Goal: Information Seeking & Learning: Find specific fact

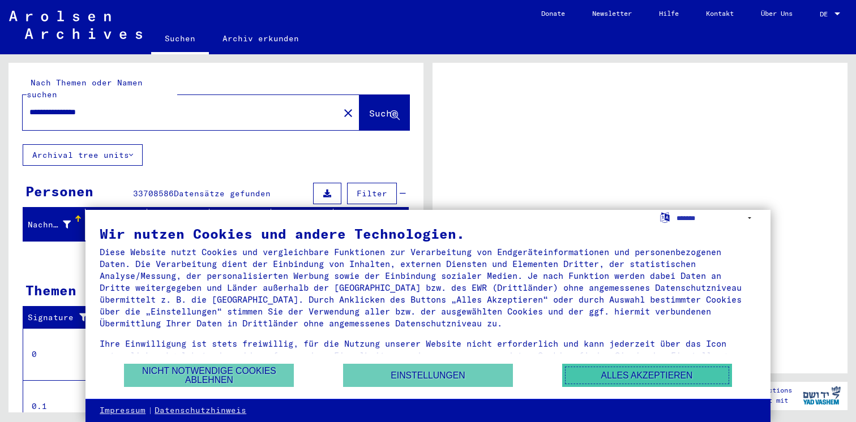
click at [614, 381] on button "Alles akzeptieren" at bounding box center [647, 375] width 170 height 23
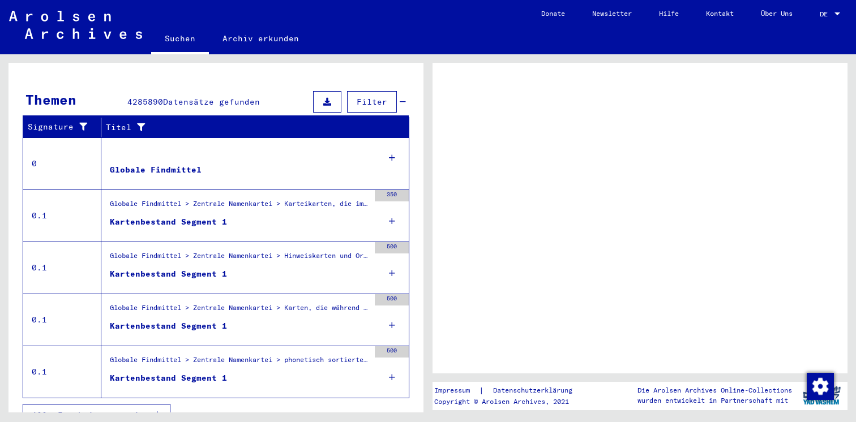
scroll to position [197, 0]
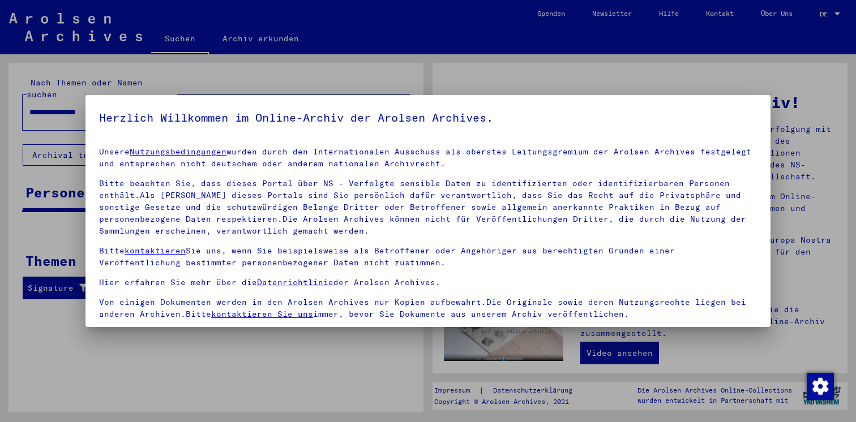
click at [676, 83] on div at bounding box center [428, 211] width 856 height 422
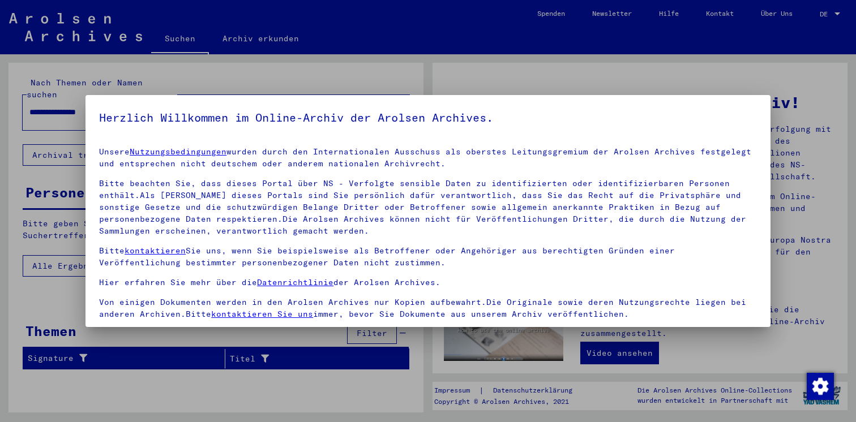
scroll to position [96, 0]
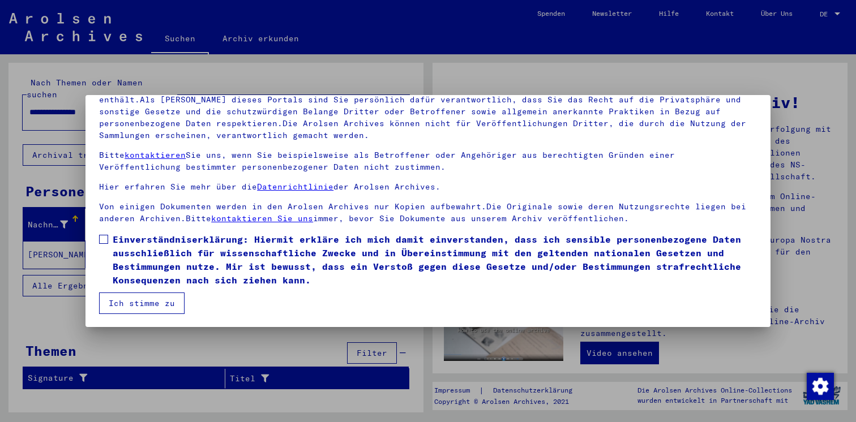
click at [151, 302] on button "Ich stimme zu" at bounding box center [141, 304] width 85 height 22
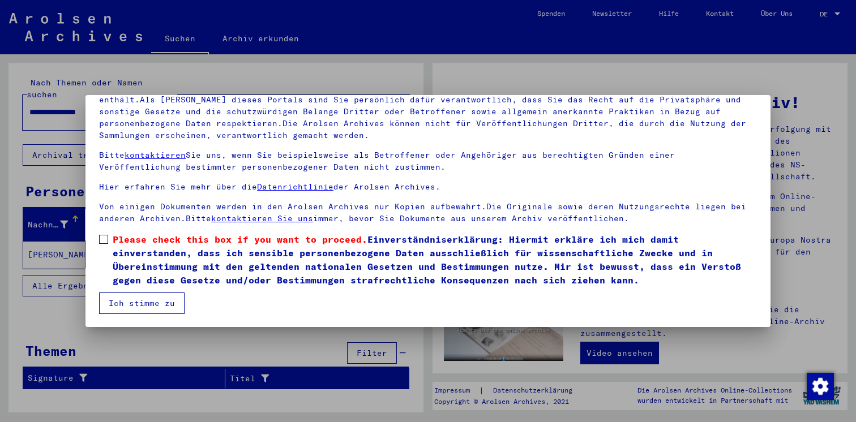
click at [151, 303] on button "Ich stimme zu" at bounding box center [141, 304] width 85 height 22
click at [100, 240] on span at bounding box center [103, 239] width 9 height 9
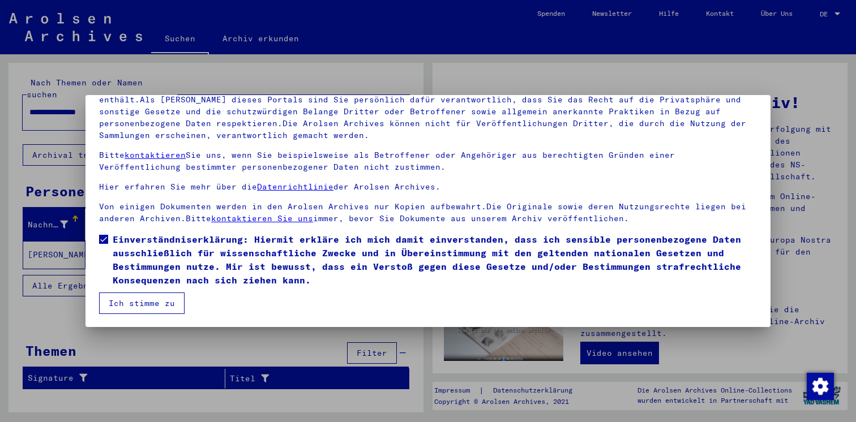
click at [130, 306] on button "Ich stimme zu" at bounding box center [141, 304] width 85 height 22
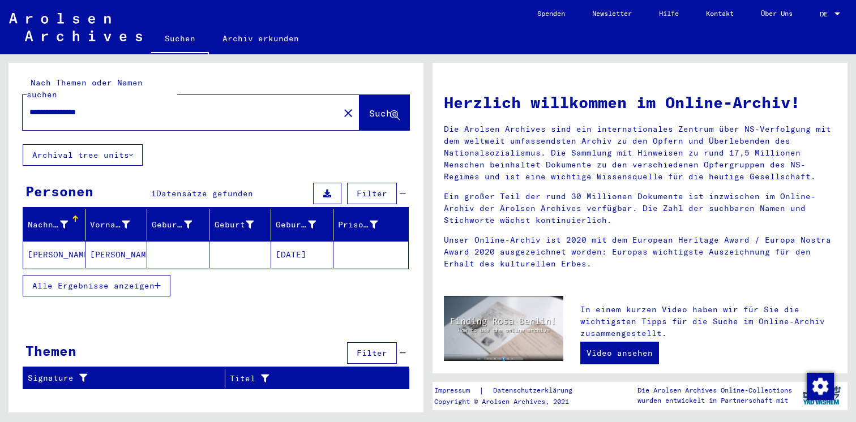
click at [256, 244] on mat-cell at bounding box center [240, 254] width 62 height 27
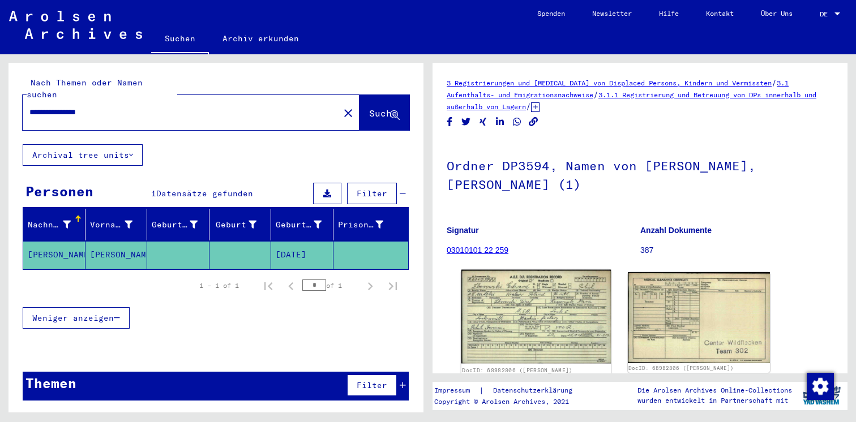
click at [516, 309] on img at bounding box center [535, 317] width 149 height 94
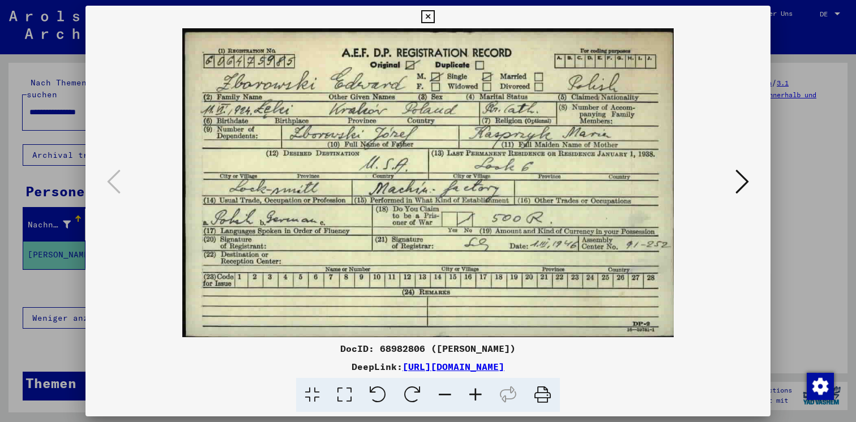
click at [740, 186] on icon at bounding box center [742, 181] width 14 height 27
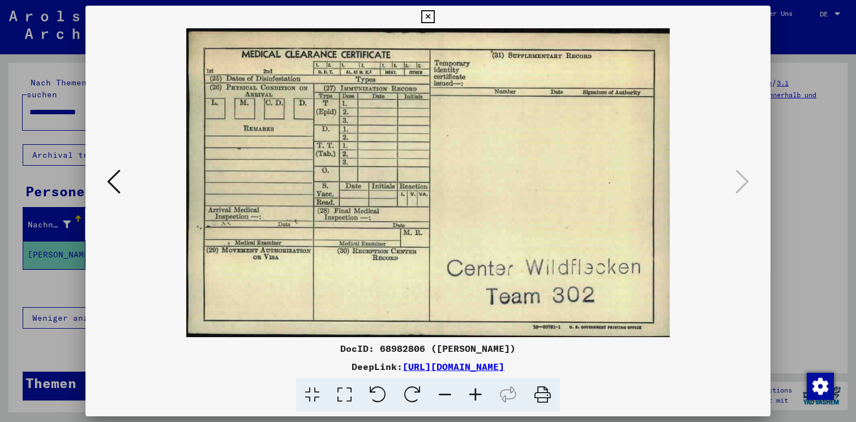
click at [110, 171] on icon at bounding box center [114, 181] width 14 height 27
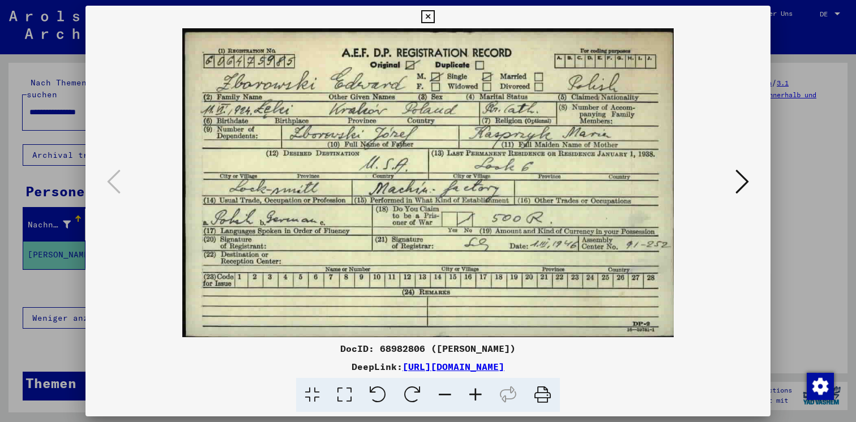
click at [737, 176] on icon at bounding box center [742, 181] width 14 height 27
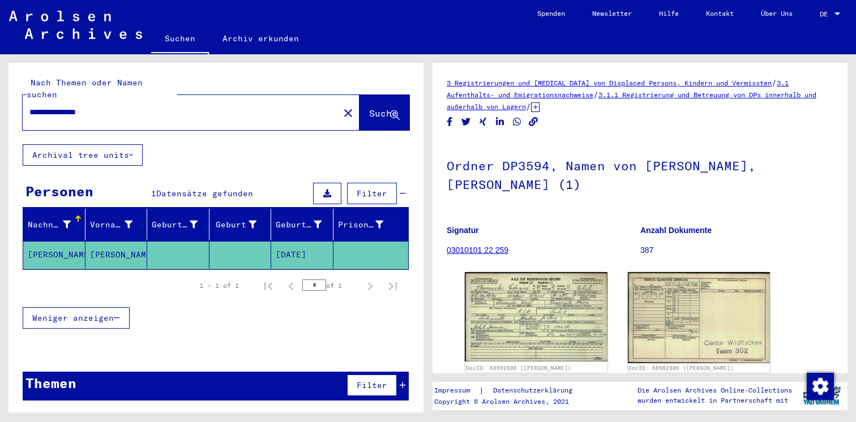
click at [484, 251] on link "03010101 22 259" at bounding box center [477, 250] width 62 height 9
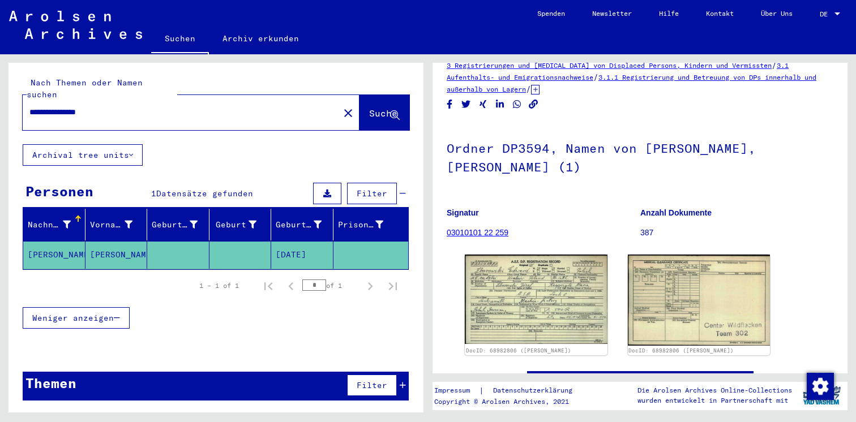
scroll to position [19, 0]
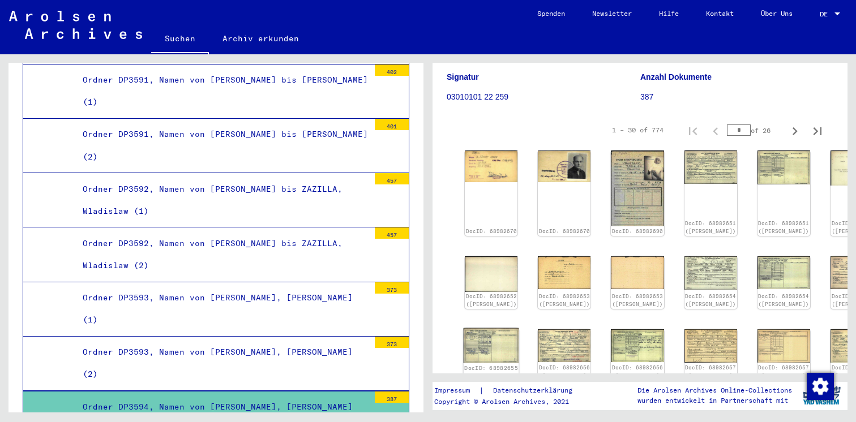
scroll to position [141, 0]
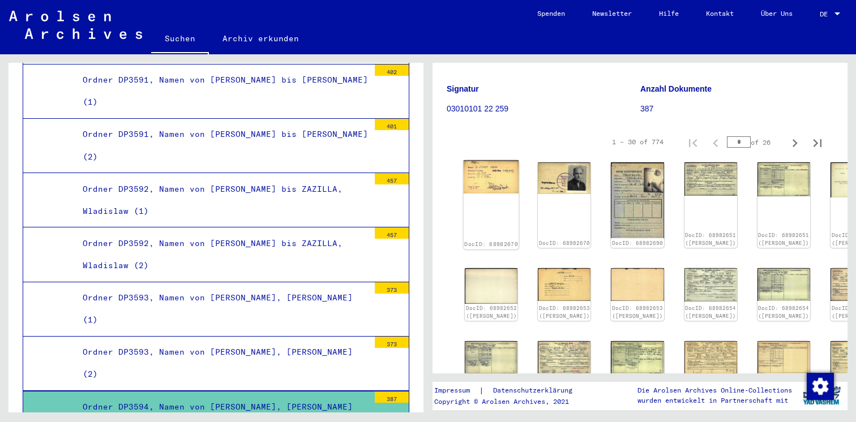
click at [495, 169] on img at bounding box center [490, 176] width 55 height 33
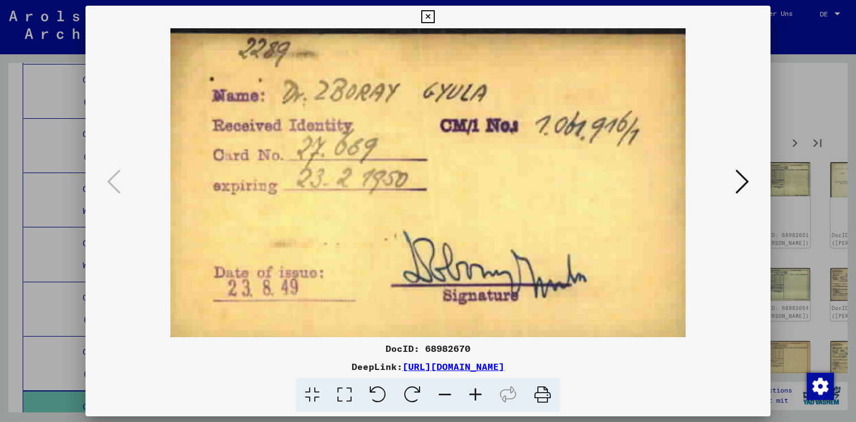
click at [739, 176] on icon at bounding box center [742, 181] width 14 height 27
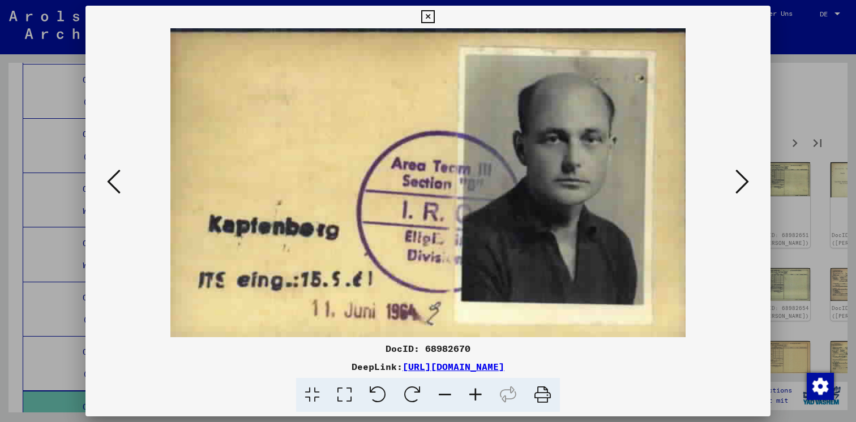
click at [741, 177] on icon at bounding box center [742, 181] width 14 height 27
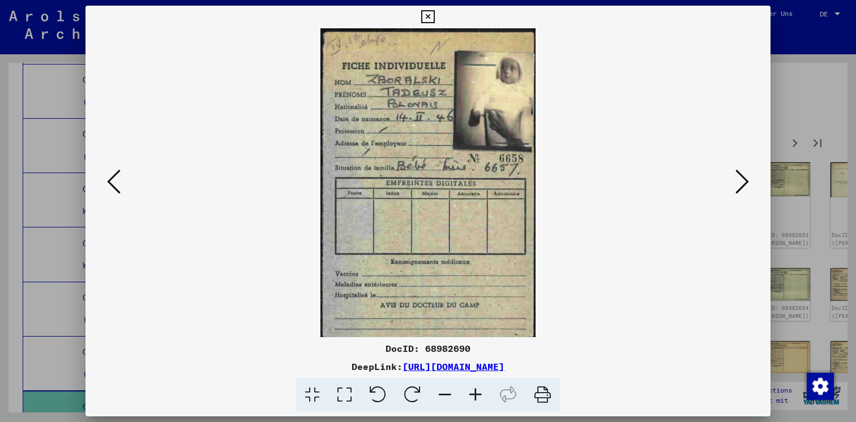
click at [128, 177] on img at bounding box center [428, 182] width 608 height 309
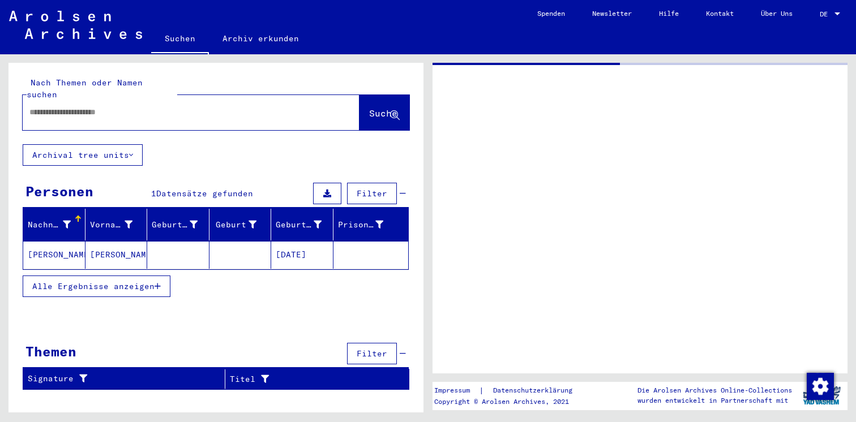
type input "********"
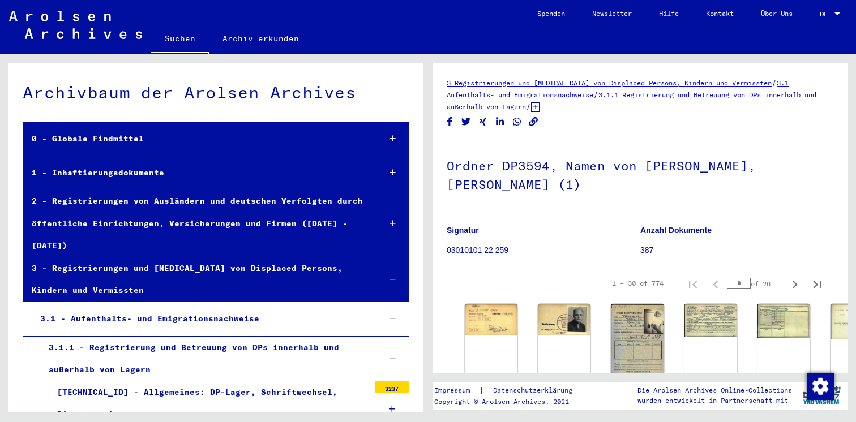
scroll to position [63, 0]
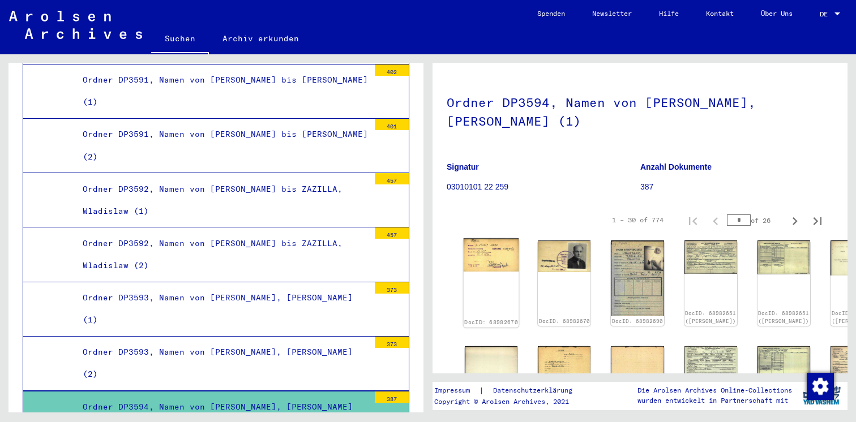
click at [493, 263] on img at bounding box center [490, 254] width 55 height 33
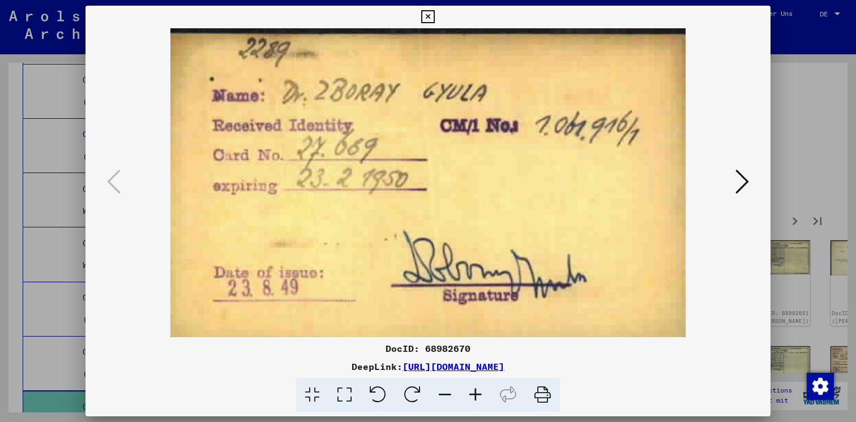
click at [737, 177] on icon at bounding box center [742, 181] width 14 height 27
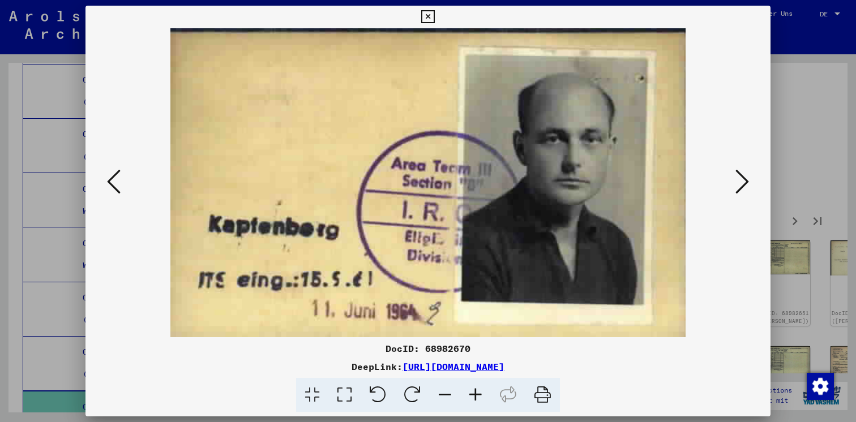
click at [737, 177] on icon at bounding box center [742, 181] width 14 height 27
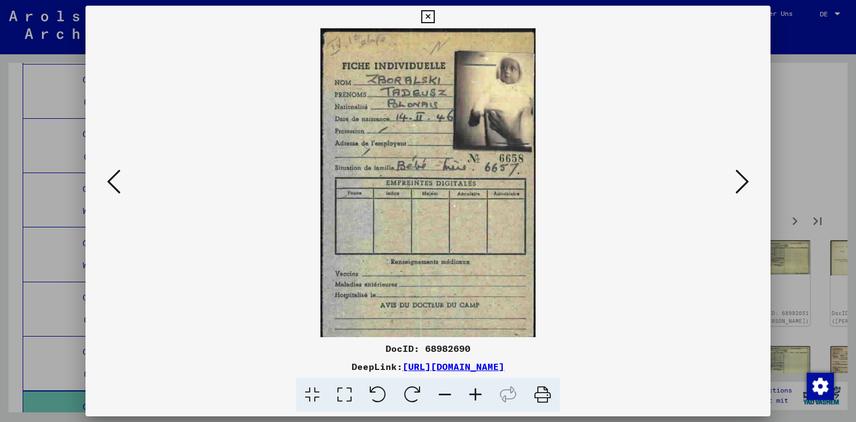
click at [745, 185] on icon at bounding box center [742, 181] width 14 height 27
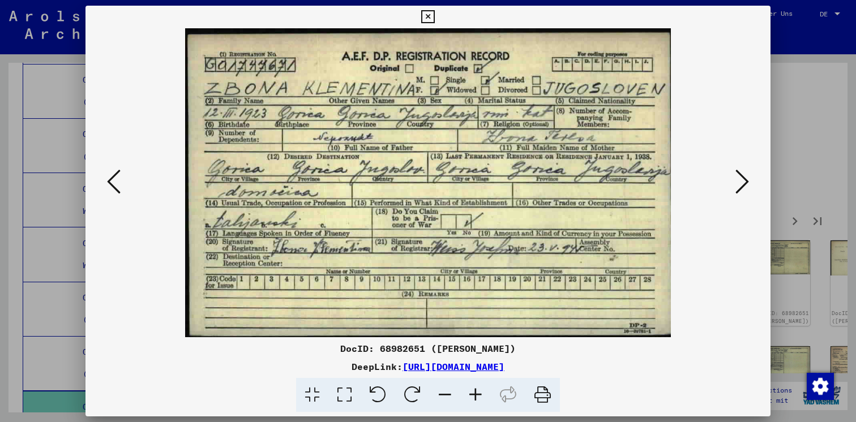
click at [743, 184] on icon at bounding box center [742, 181] width 14 height 27
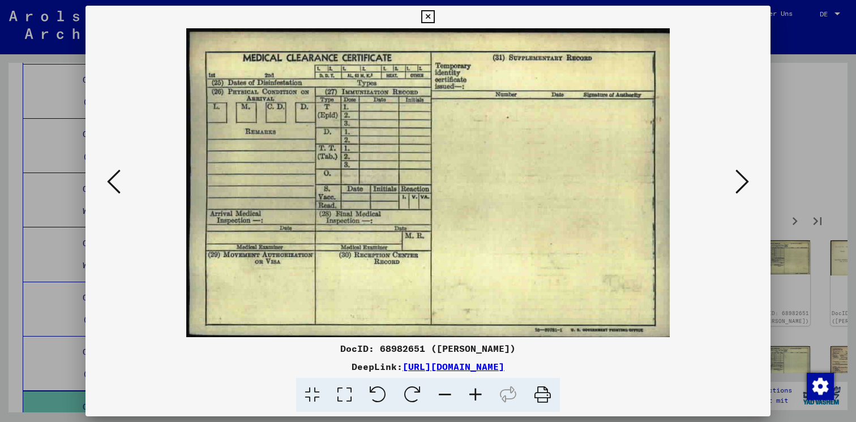
click at [742, 184] on icon at bounding box center [742, 181] width 14 height 27
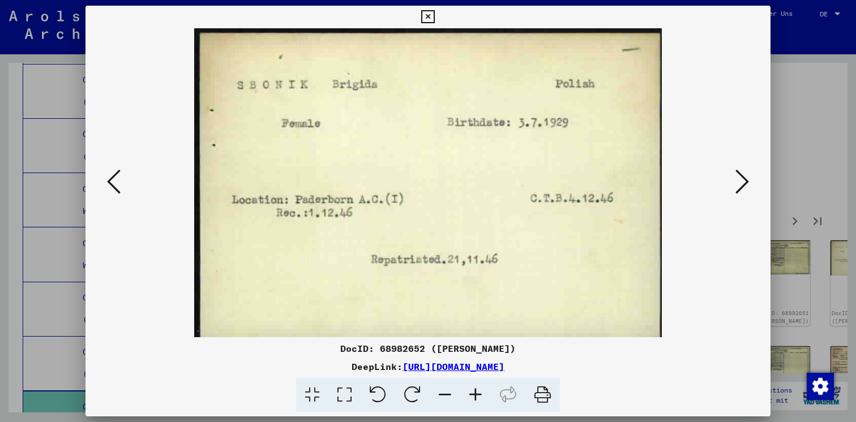
click at [742, 184] on icon at bounding box center [742, 181] width 14 height 27
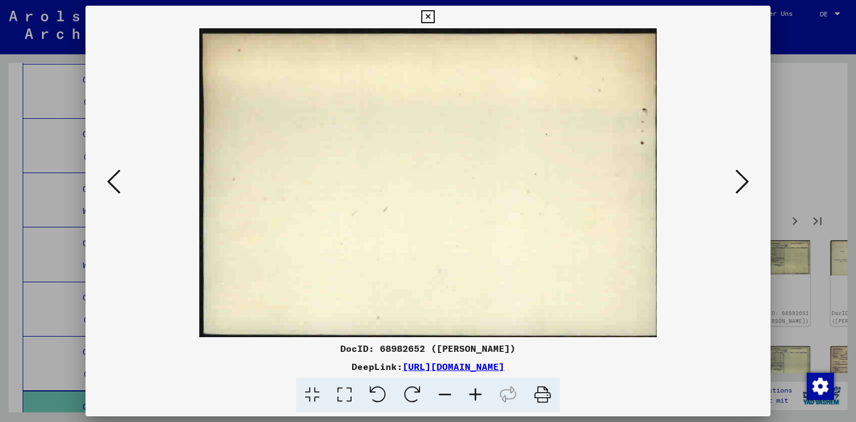
click at [742, 184] on icon at bounding box center [742, 181] width 14 height 27
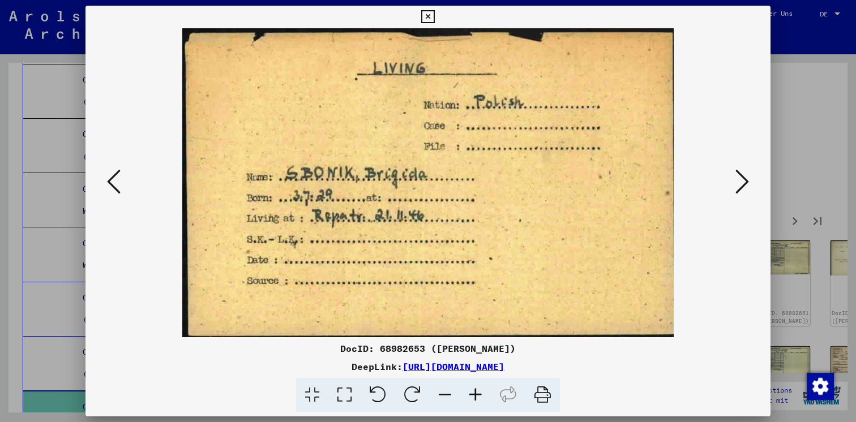
click at [742, 184] on icon at bounding box center [742, 181] width 14 height 27
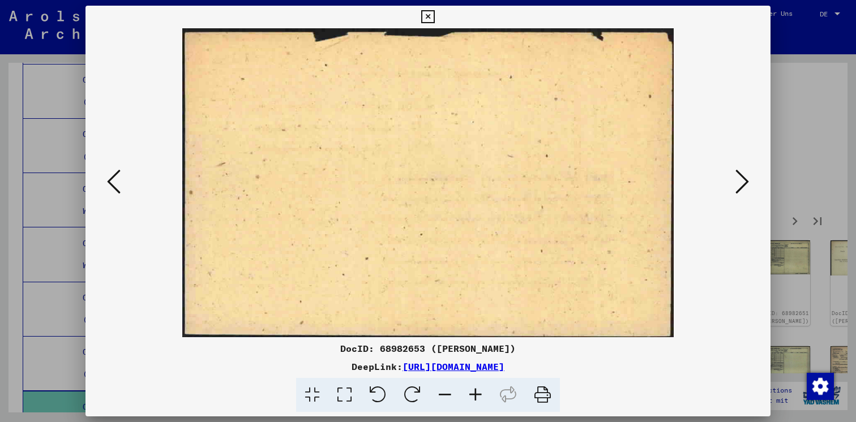
click at [742, 184] on icon at bounding box center [742, 181] width 14 height 27
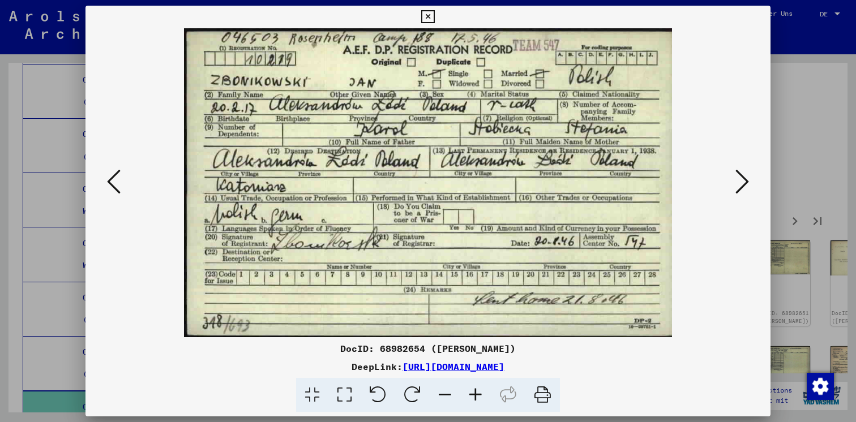
click at [739, 175] on icon at bounding box center [742, 181] width 14 height 27
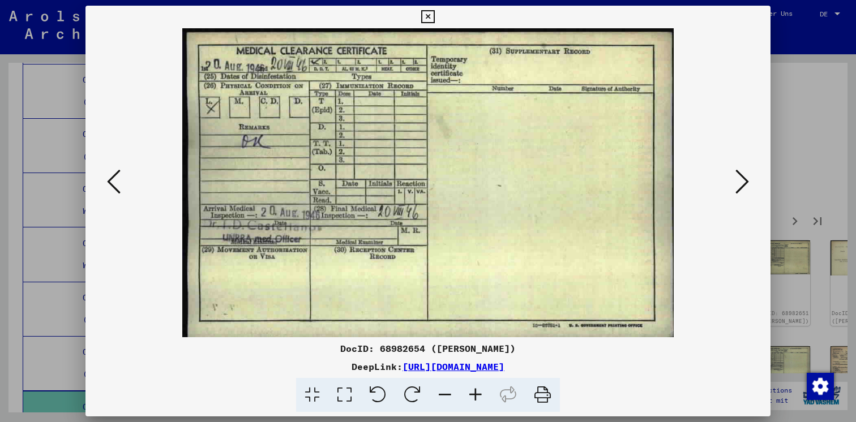
click at [739, 175] on icon at bounding box center [742, 181] width 14 height 27
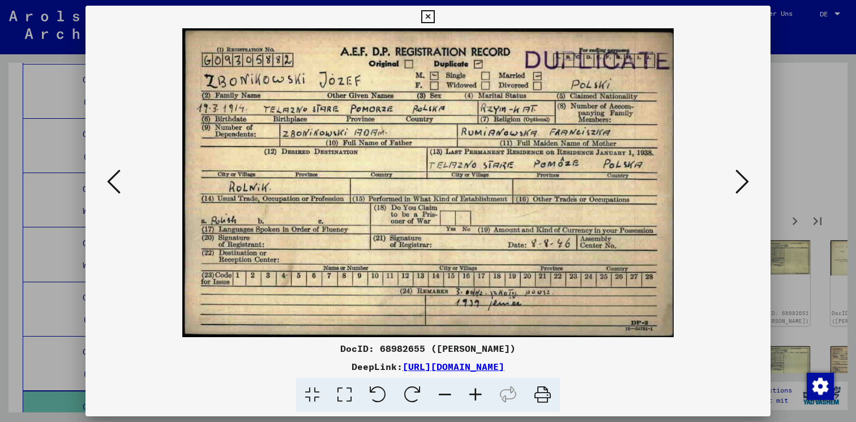
click at [739, 175] on icon at bounding box center [742, 181] width 14 height 27
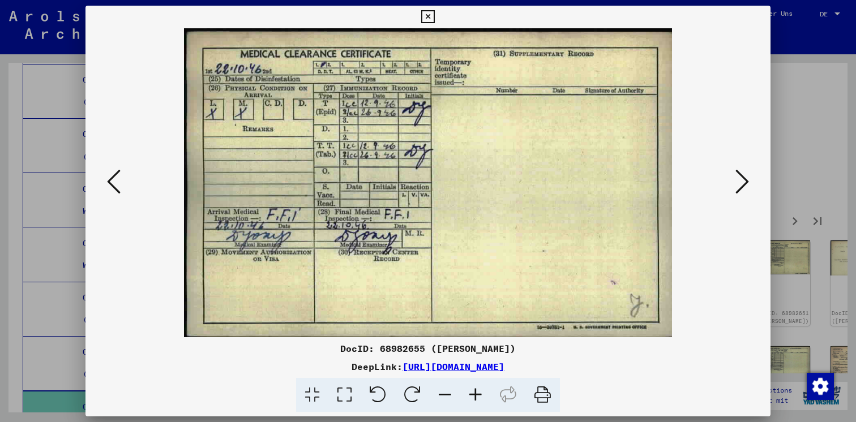
click at [739, 175] on icon at bounding box center [742, 181] width 14 height 27
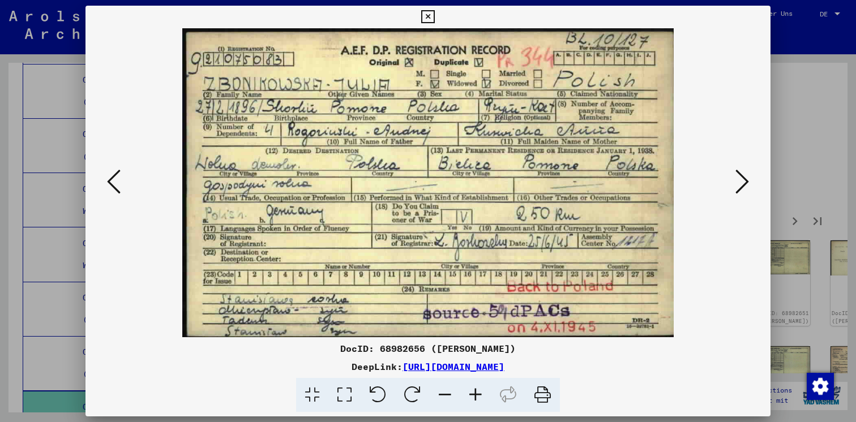
click at [739, 175] on icon at bounding box center [742, 181] width 14 height 27
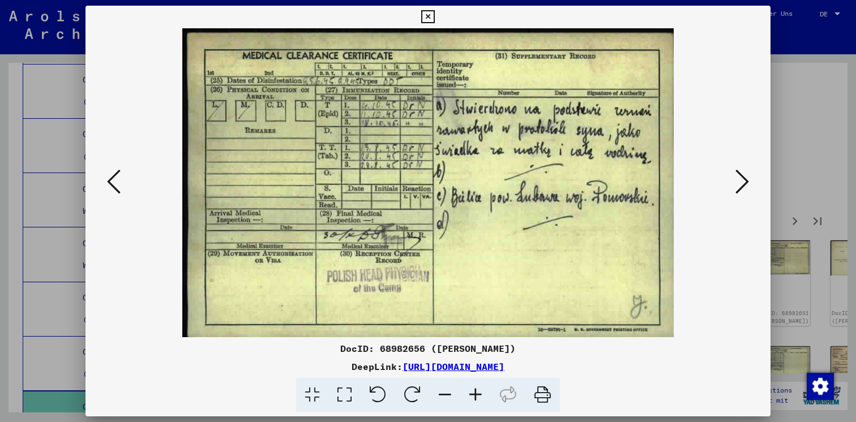
click at [739, 175] on icon at bounding box center [742, 181] width 14 height 27
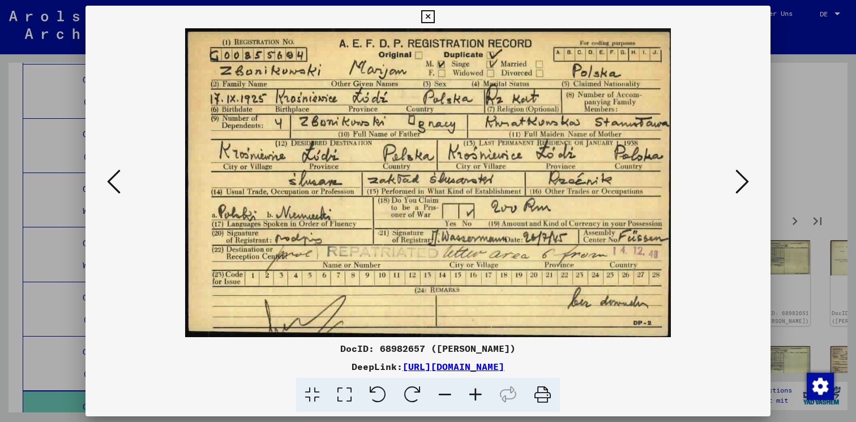
click at [739, 175] on icon at bounding box center [742, 181] width 14 height 27
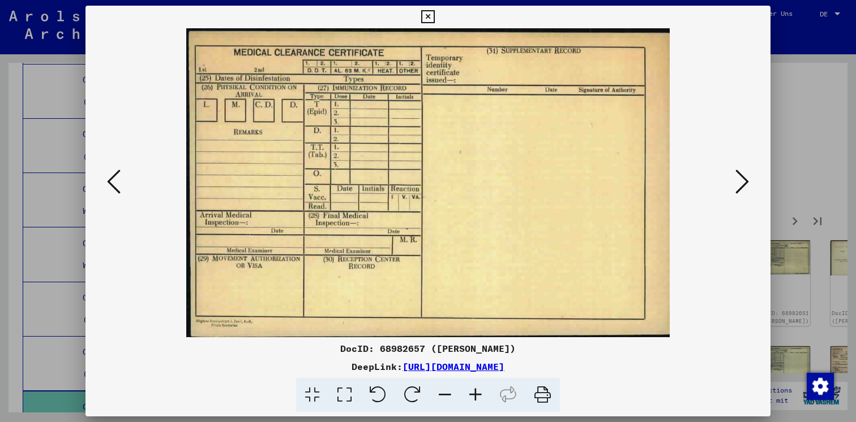
click at [123, 182] on div at bounding box center [427, 182] width 685 height 309
click at [111, 183] on icon at bounding box center [114, 181] width 14 height 27
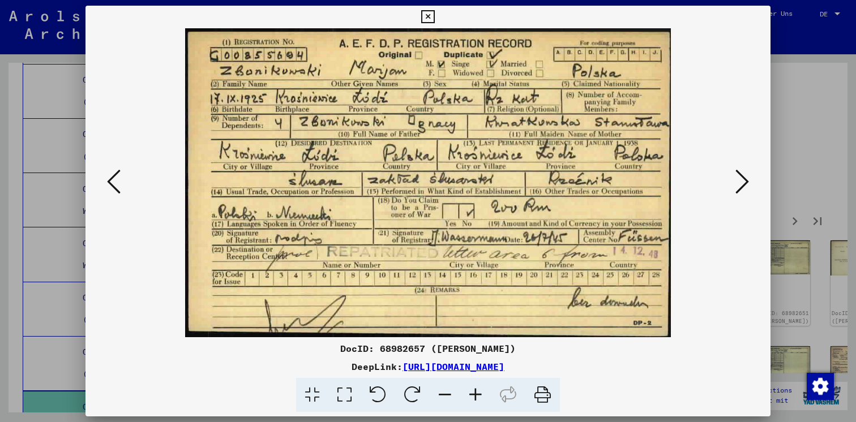
click at [741, 176] on icon at bounding box center [742, 181] width 14 height 27
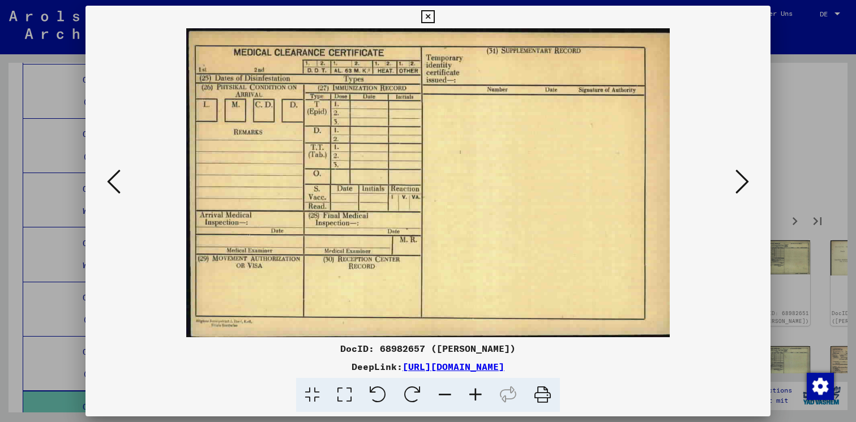
click at [741, 176] on icon at bounding box center [742, 181] width 14 height 27
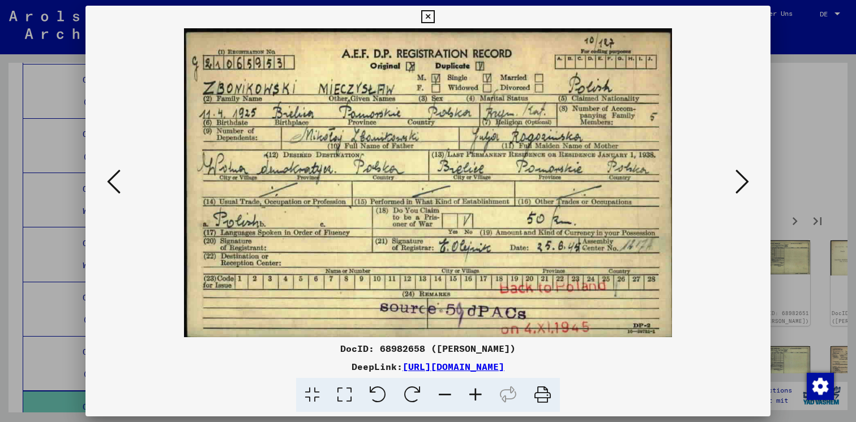
click at [741, 175] on icon at bounding box center [742, 181] width 14 height 27
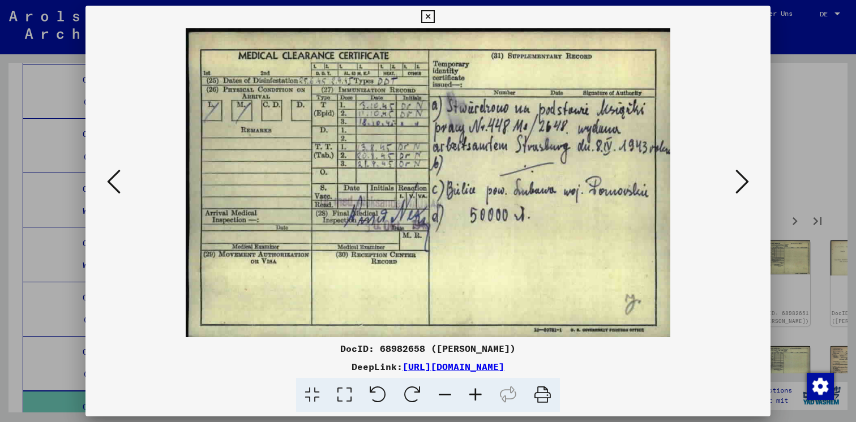
click at [741, 175] on icon at bounding box center [742, 181] width 14 height 27
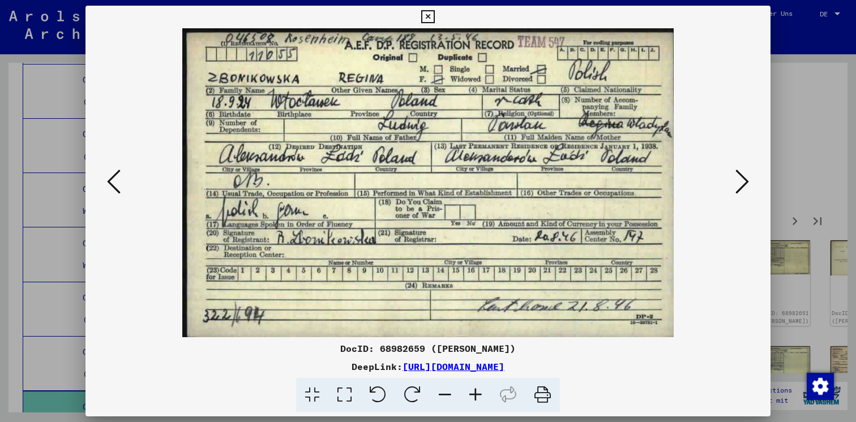
click at [741, 175] on icon at bounding box center [742, 181] width 14 height 27
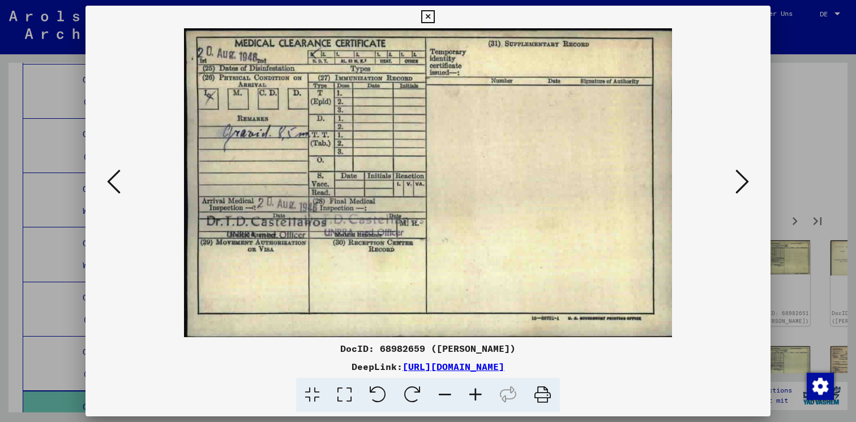
click at [741, 175] on icon at bounding box center [742, 181] width 14 height 27
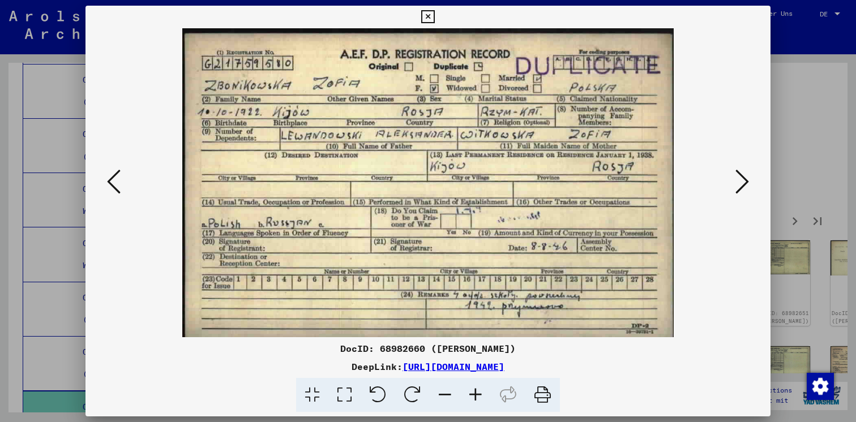
click at [741, 175] on icon at bounding box center [742, 181] width 14 height 27
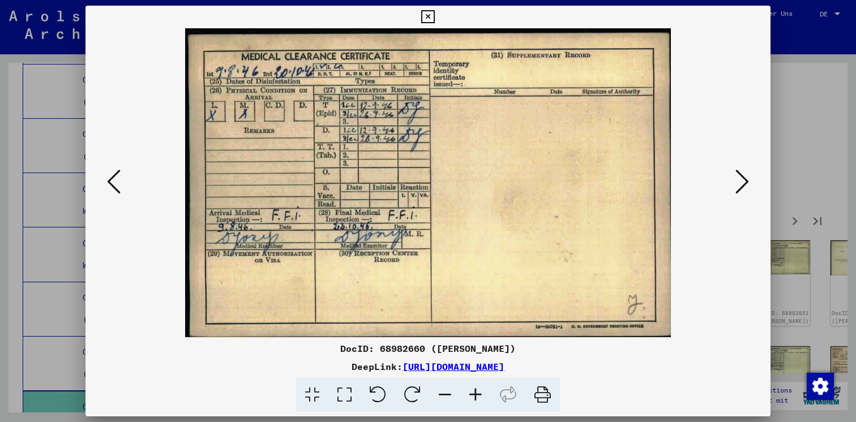
click at [741, 175] on icon at bounding box center [742, 181] width 14 height 27
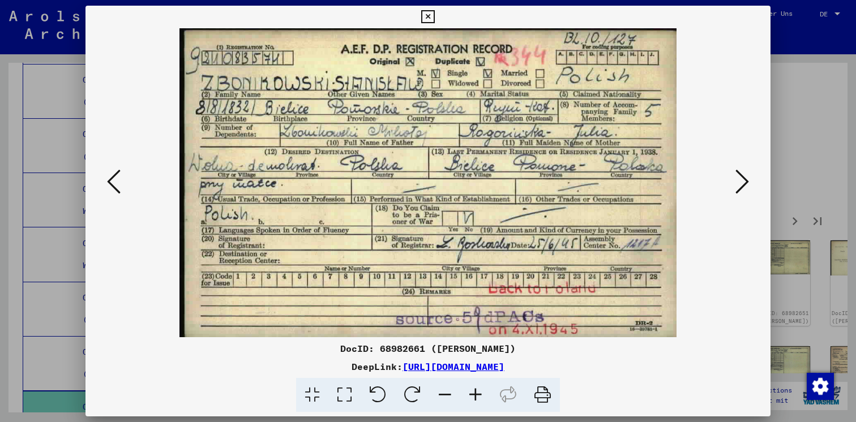
click at [743, 174] on icon at bounding box center [742, 181] width 14 height 27
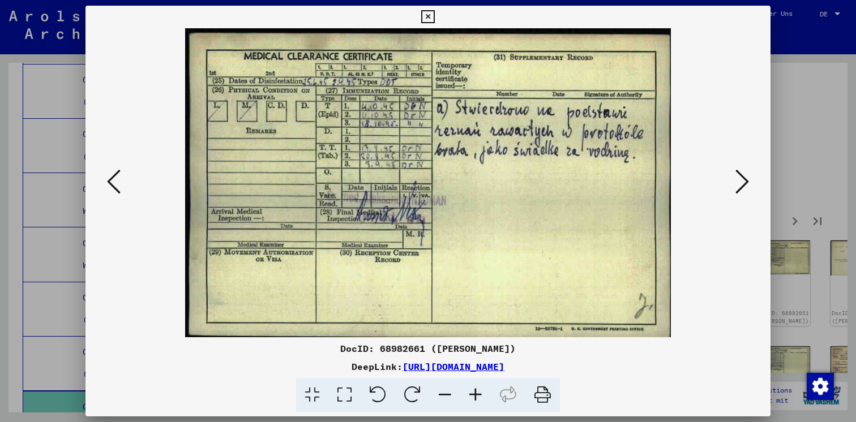
click at [743, 174] on icon at bounding box center [742, 181] width 14 height 27
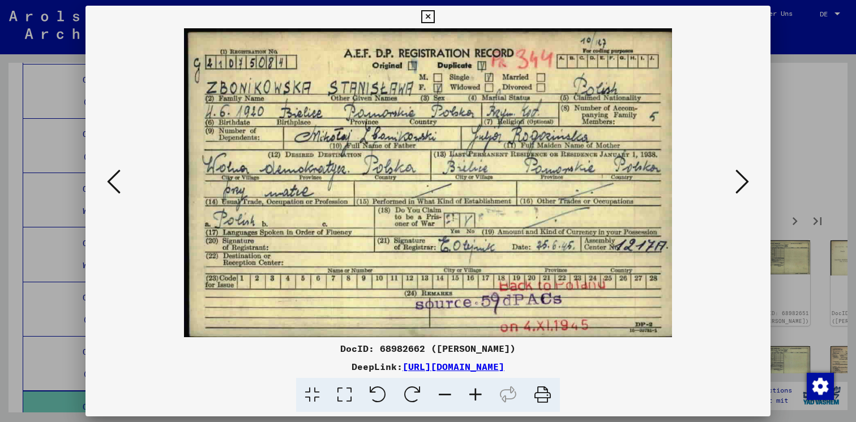
click at [743, 174] on icon at bounding box center [742, 181] width 14 height 27
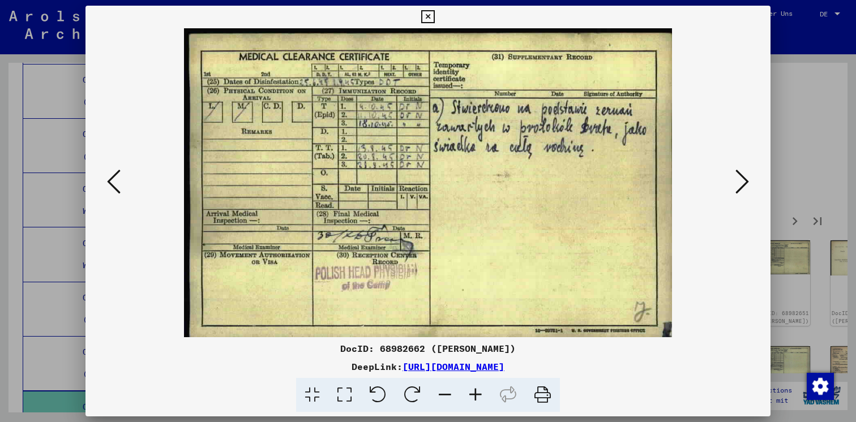
click at [742, 174] on icon at bounding box center [742, 181] width 14 height 27
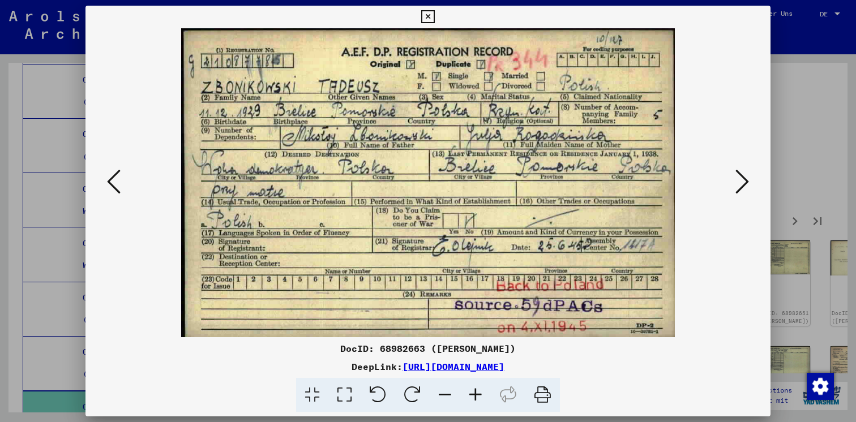
click at [742, 174] on icon at bounding box center [742, 181] width 14 height 27
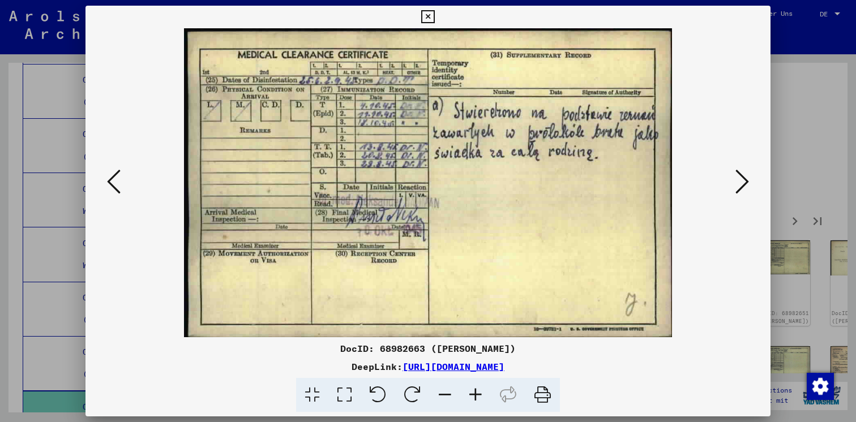
click at [742, 174] on icon at bounding box center [742, 181] width 14 height 27
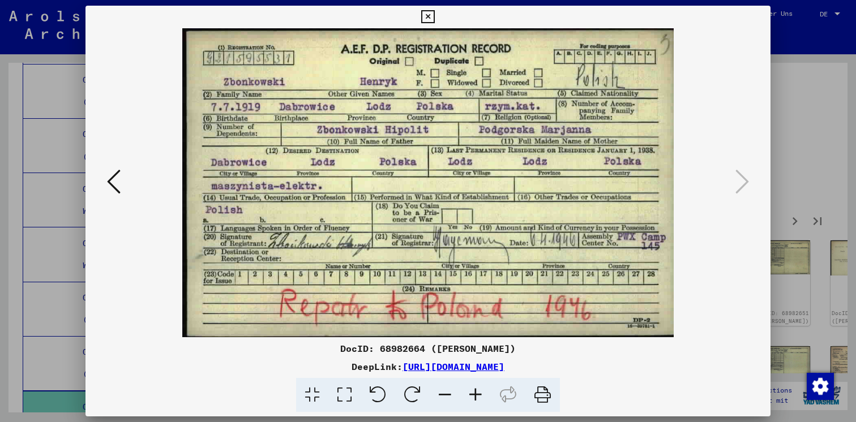
click at [793, 161] on div at bounding box center [428, 211] width 856 height 422
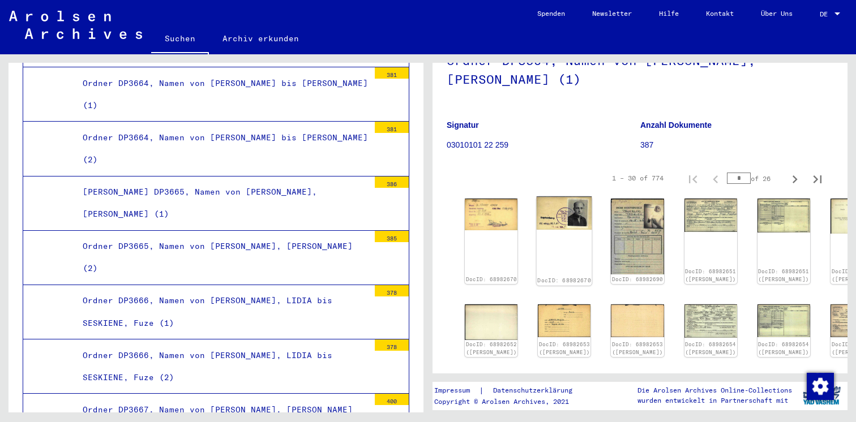
scroll to position [72, 0]
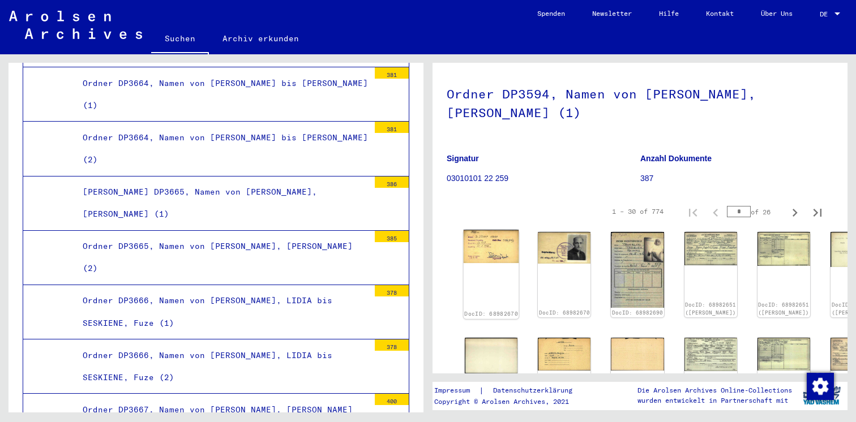
click at [499, 247] on img at bounding box center [490, 246] width 55 height 33
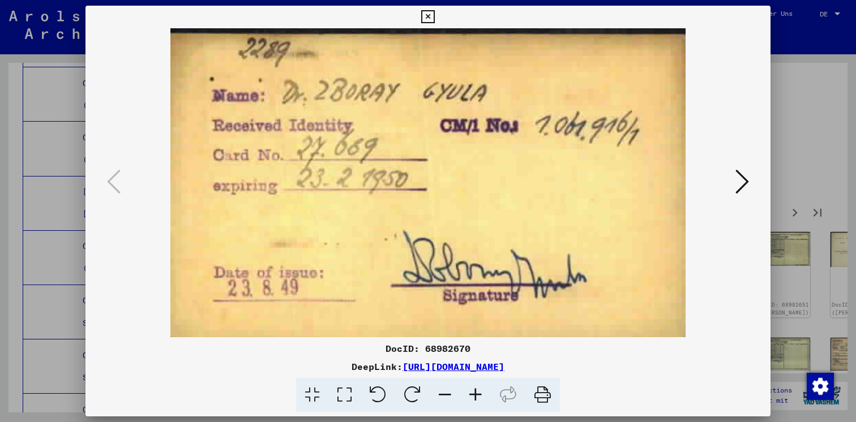
click at [727, 161] on img at bounding box center [428, 182] width 608 height 309
click at [741, 169] on icon at bounding box center [742, 181] width 14 height 27
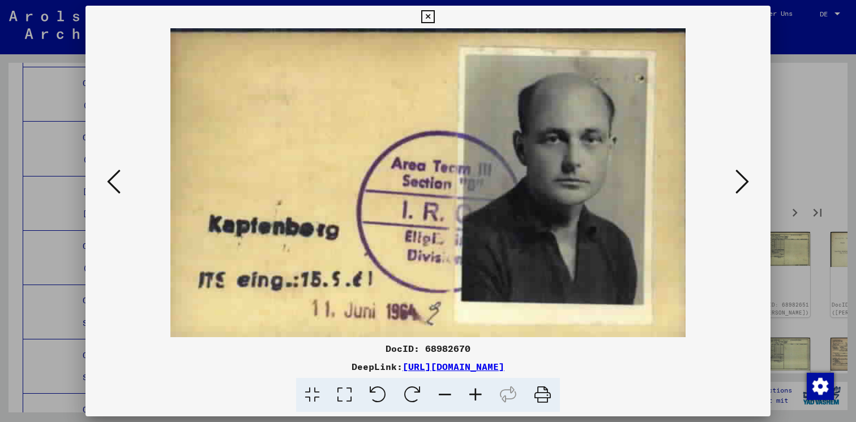
click at [738, 180] on icon at bounding box center [742, 181] width 14 height 27
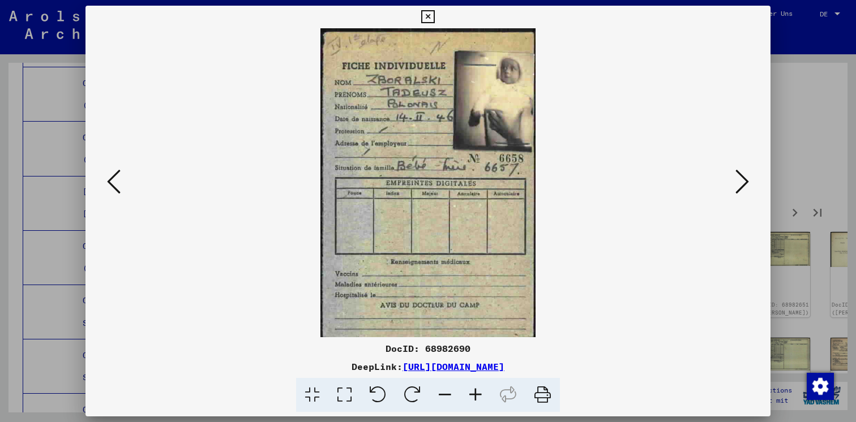
click at [114, 188] on icon at bounding box center [114, 181] width 14 height 27
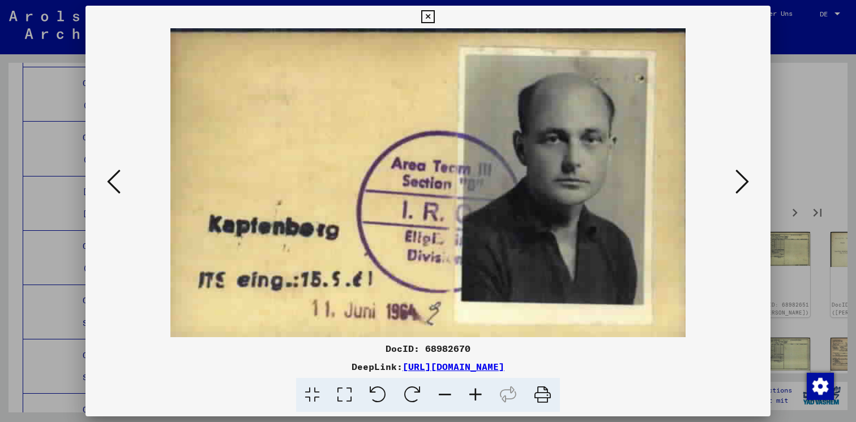
click at [36, 104] on div at bounding box center [428, 211] width 856 height 422
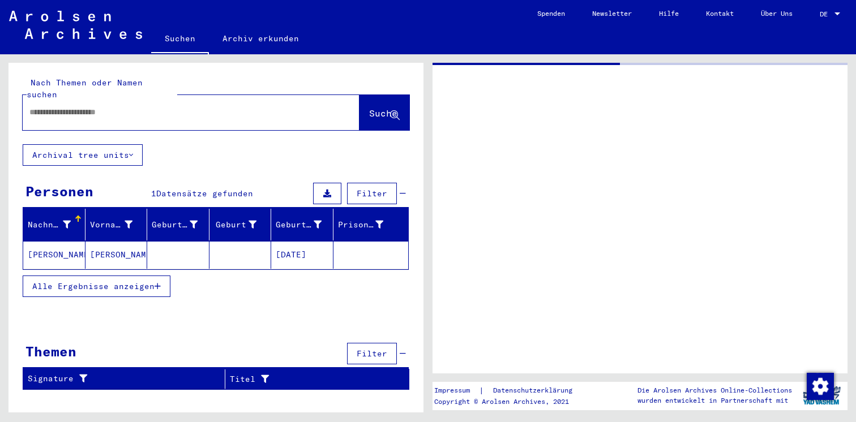
type input "********"
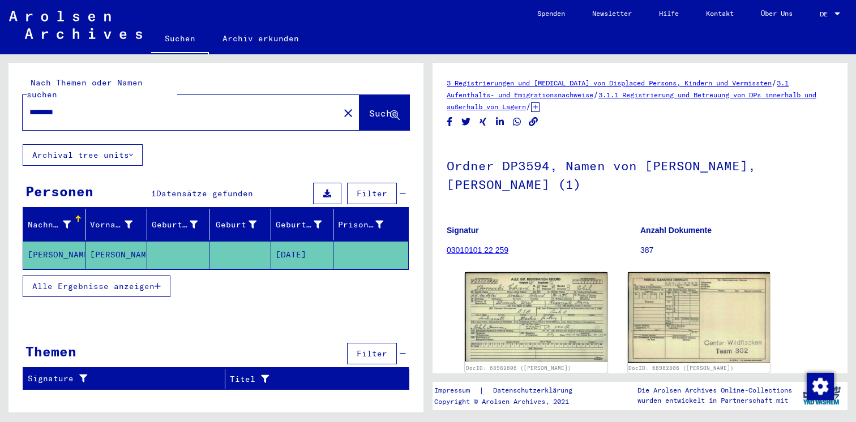
click at [543, 107] on link "3.1.1 Registrierung und Betreuung von DPs innerhalb und außerhalb von Lagern" at bounding box center [630, 101] width 369 height 20
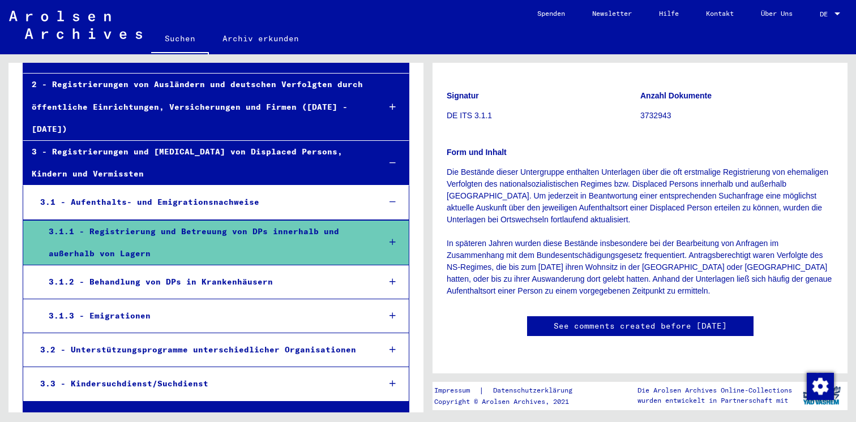
scroll to position [255, 0]
